Goal: Task Accomplishment & Management: Use online tool/utility

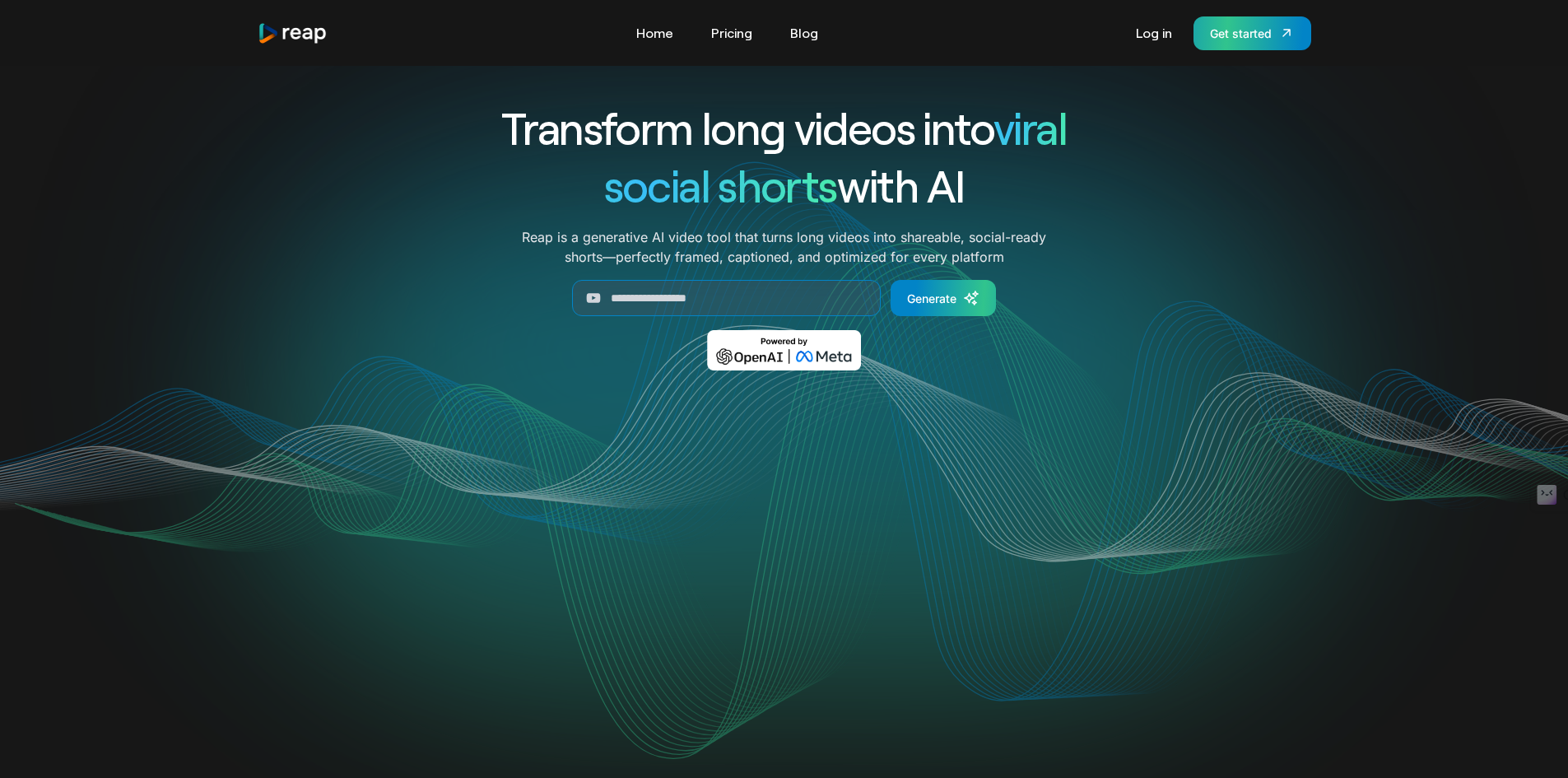
click at [1223, 39] on div "Get started" at bounding box center [1240, 34] width 62 height 17
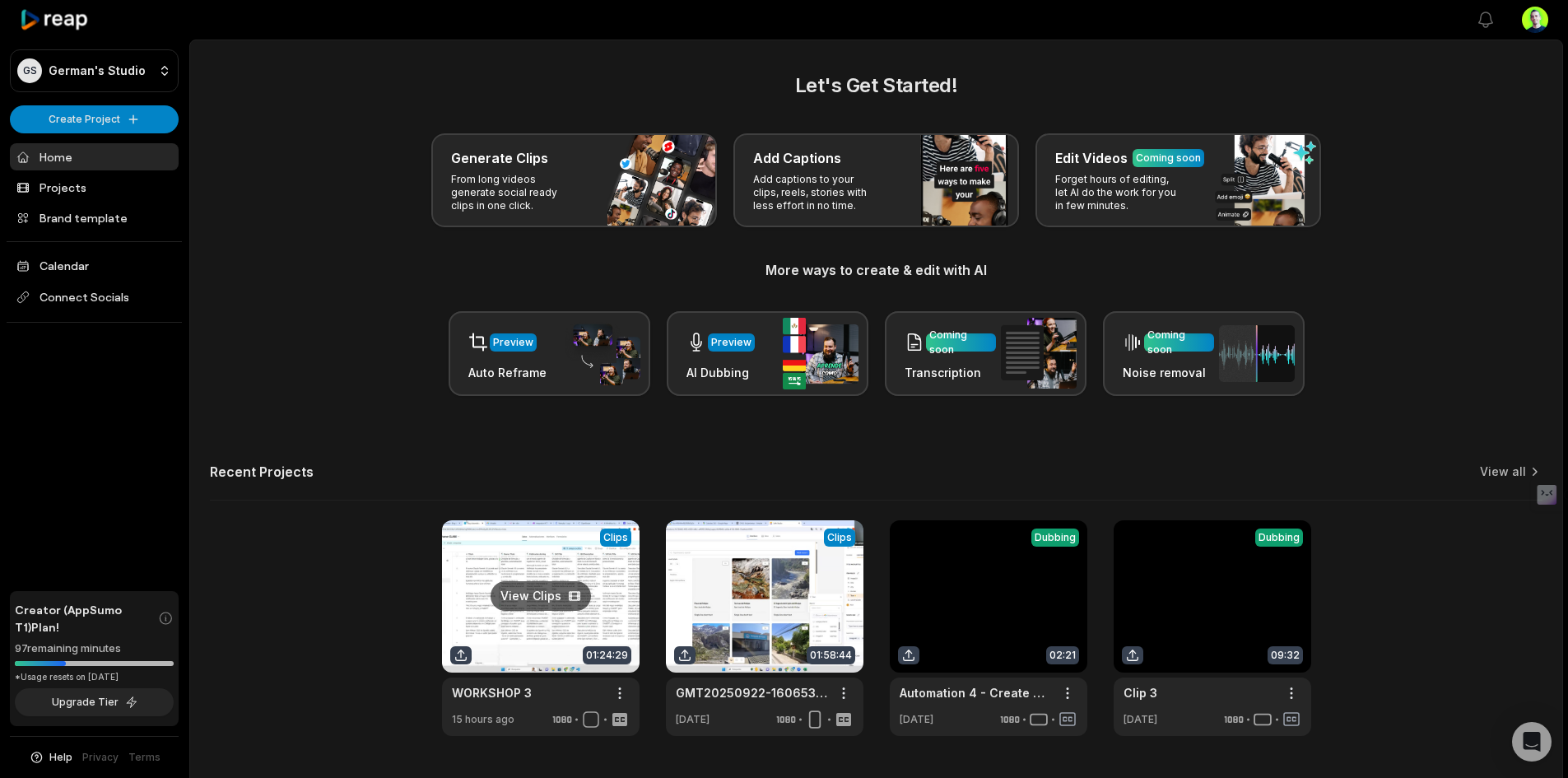
click at [556, 564] on link at bounding box center [541, 628] width 198 height 216
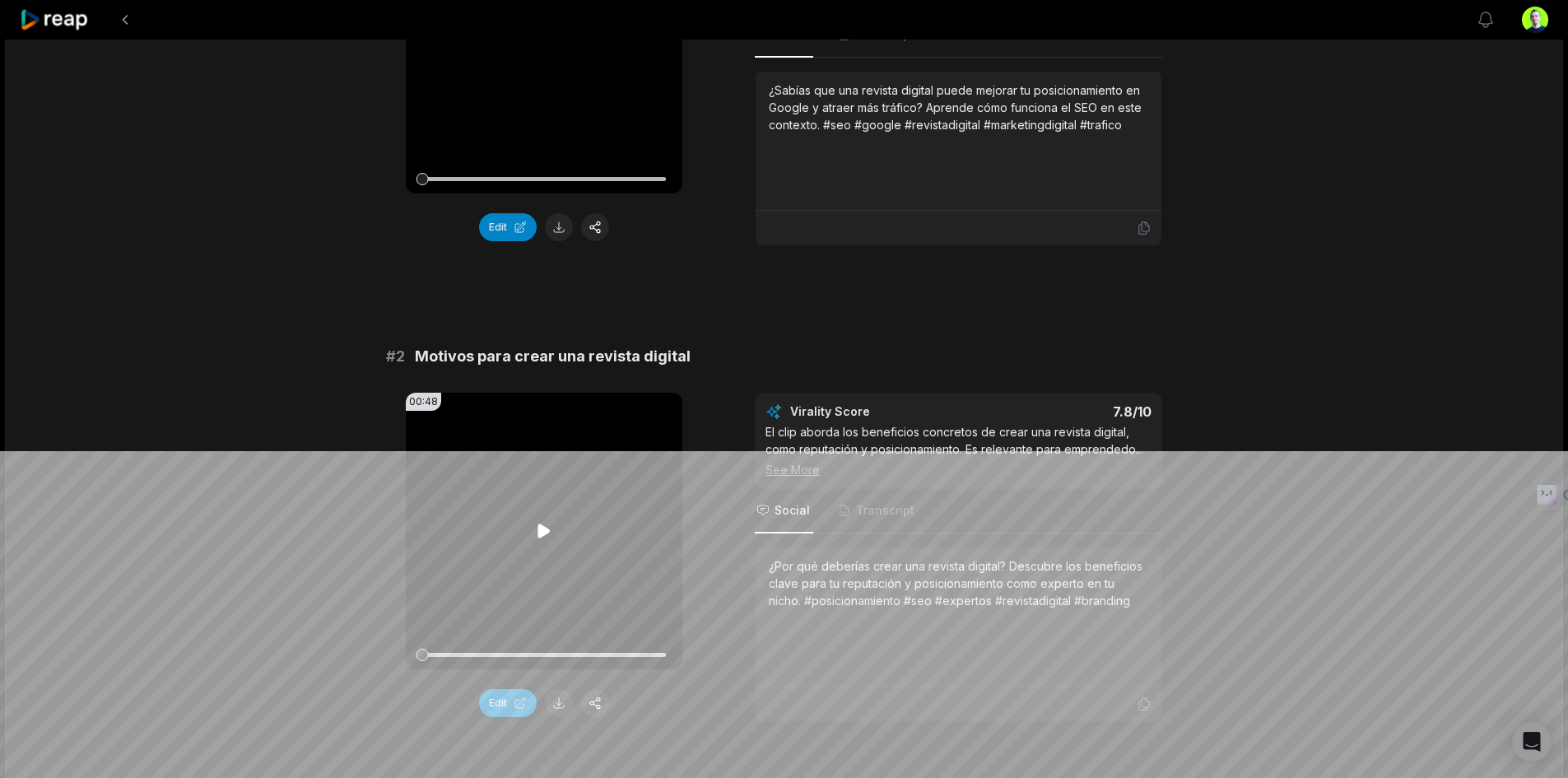
scroll to position [40, 0]
